Goal: Navigation & Orientation: Find specific page/section

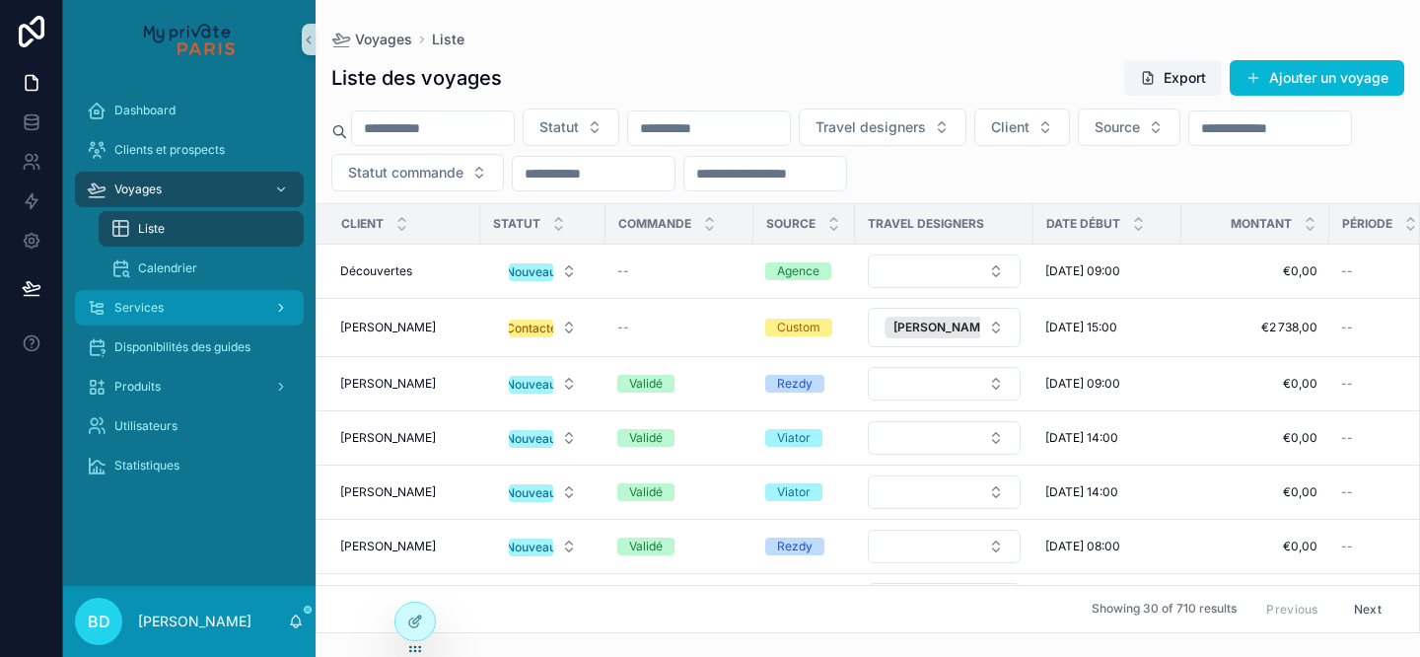
click at [225, 316] on div "Services" at bounding box center [189, 308] width 205 height 32
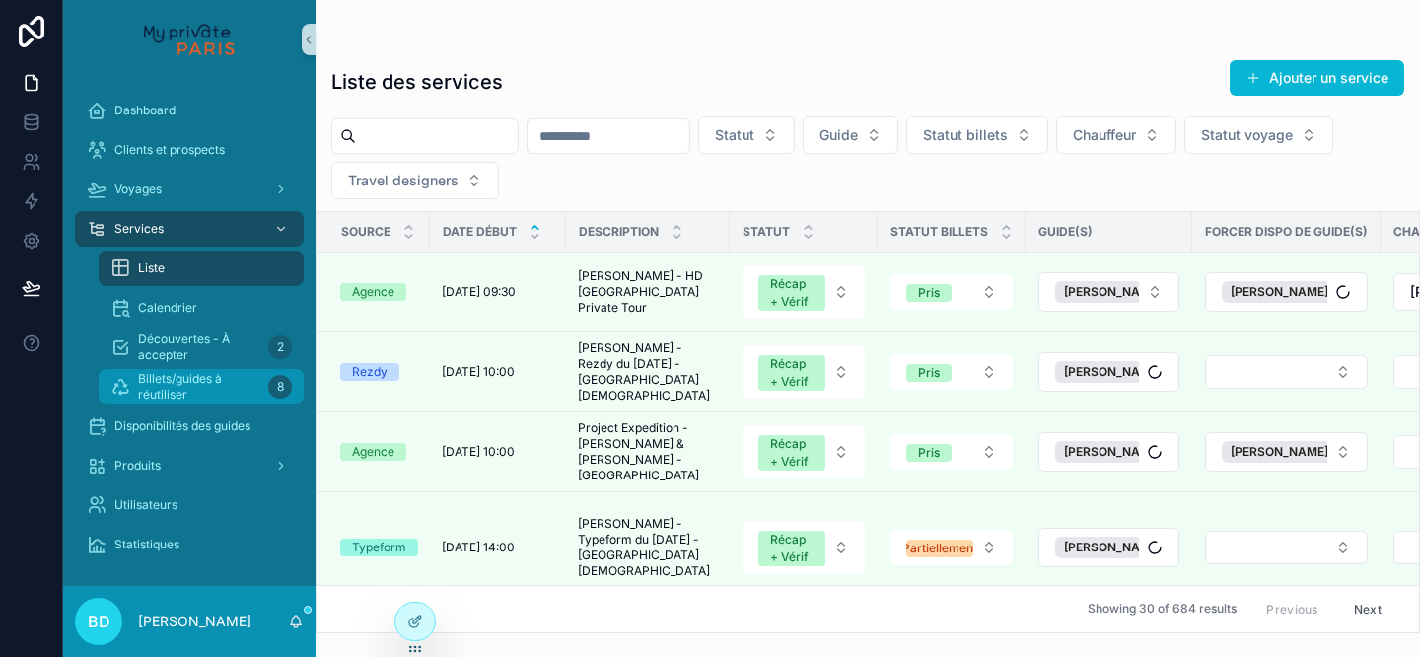
click at [258, 389] on span "Billets/guides à réutiliser" at bounding box center [199, 387] width 122 height 32
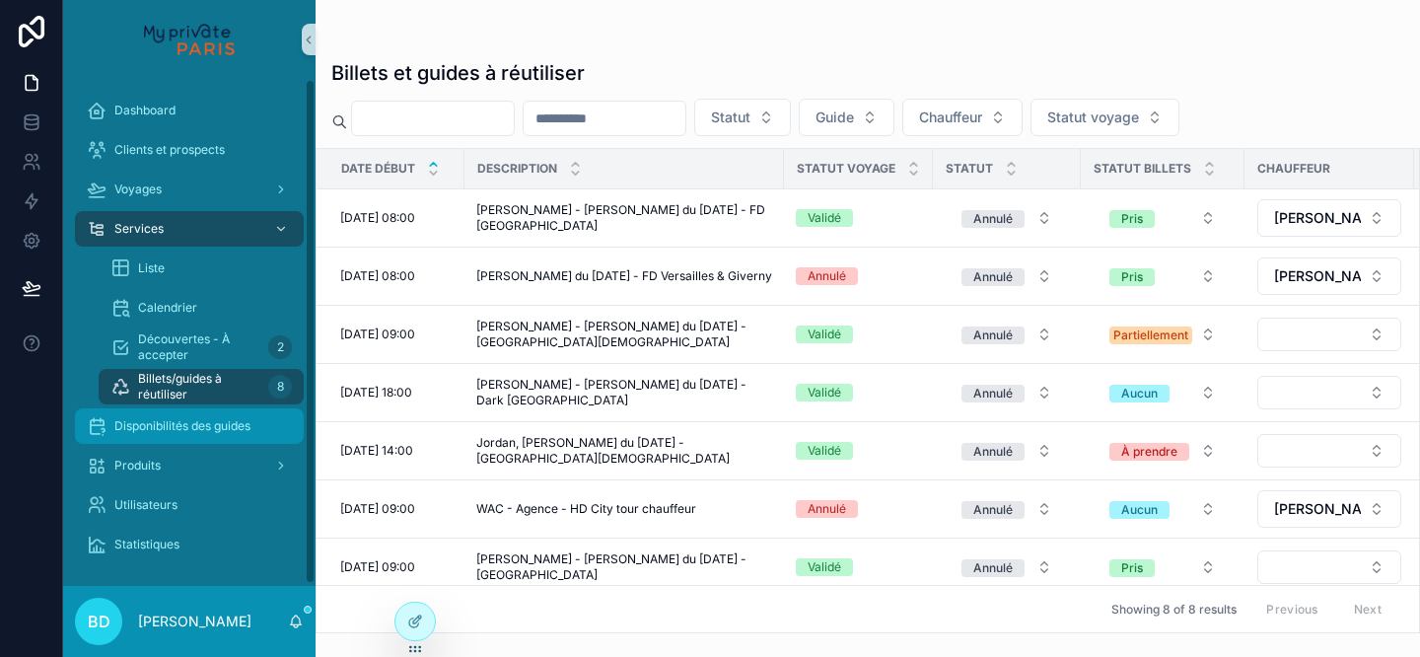
click at [247, 427] on span "Disponibilités des guides" at bounding box center [182, 426] width 136 height 16
